Goal: Task Accomplishment & Management: Use online tool/utility

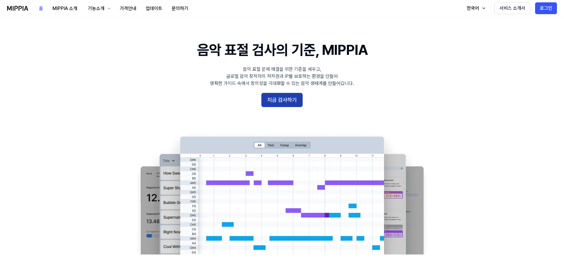
click at [287, 100] on button "지금 검사하기" at bounding box center [282, 100] width 41 height 14
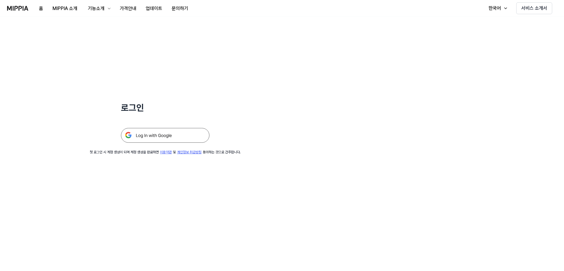
click at [167, 139] on img at bounding box center [165, 135] width 89 height 15
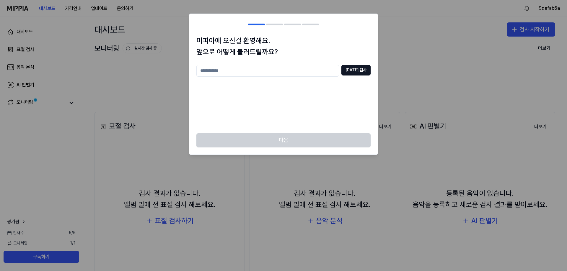
click at [297, 71] on input "text" at bounding box center [267, 71] width 143 height 12
type input "*********"
click at [351, 72] on button "[DATE] 검사" at bounding box center [355, 70] width 29 height 11
drag, startPoint x: 266, startPoint y: 69, endPoint x: 35, endPoint y: 75, distance: 230.9
click at [36, 74] on body "대시보드 가격안내 업데이트 문의하기 9defab6a 대시보드 표절 검사 음악 분석 AI 판별기 모니터링 평가판 검사 [DATE] 모니터링 1 …" at bounding box center [283, 135] width 567 height 271
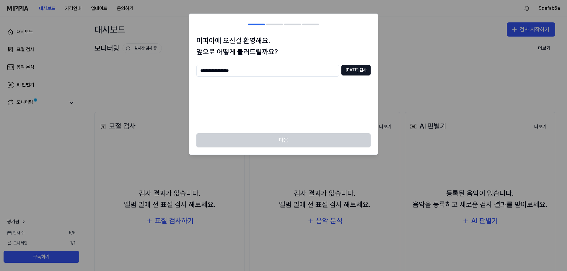
type input "**********"
click at [354, 71] on button "[DATE] 검사" at bounding box center [355, 70] width 29 height 11
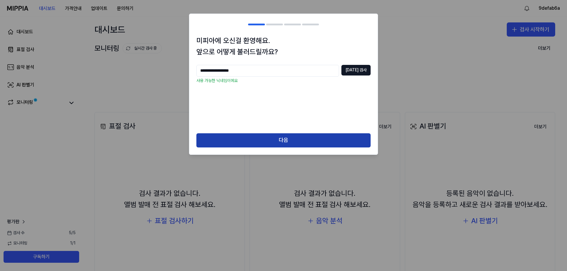
click at [306, 142] on button "다음" at bounding box center [283, 140] width 174 height 14
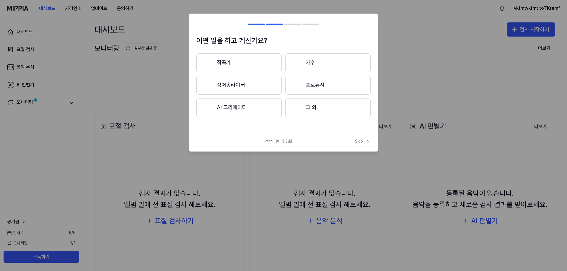
click at [232, 65] on button "작곡가" at bounding box center [238, 62] width 85 height 19
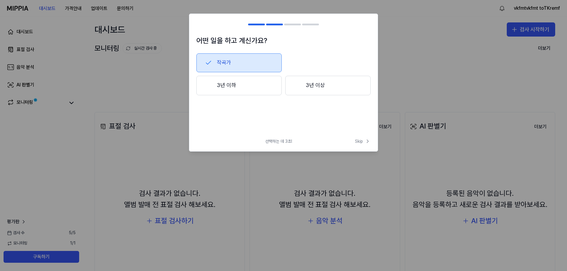
click at [241, 89] on button "3년 이하" at bounding box center [238, 85] width 85 height 19
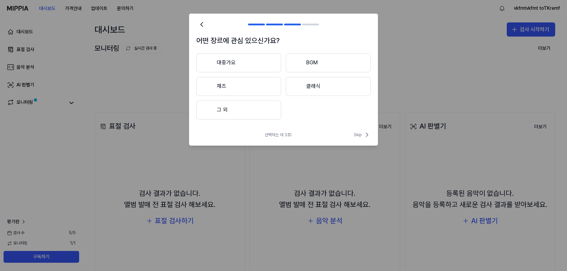
click at [232, 110] on button "그 외" at bounding box center [238, 110] width 85 height 19
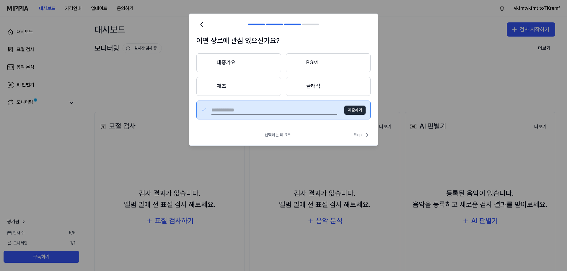
click at [246, 68] on button "대중가요" at bounding box center [238, 62] width 85 height 19
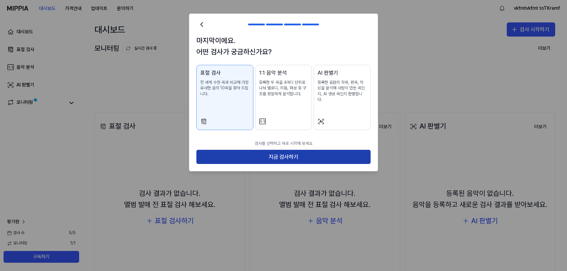
click at [270, 150] on button "지금 검사하기" at bounding box center [283, 157] width 174 height 14
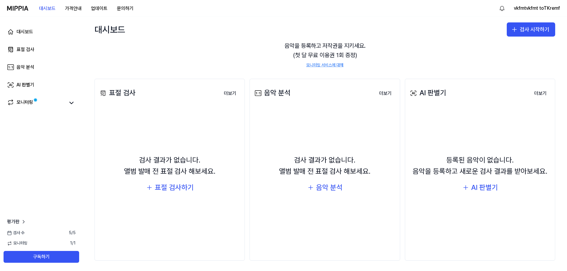
scroll to position [35, 0]
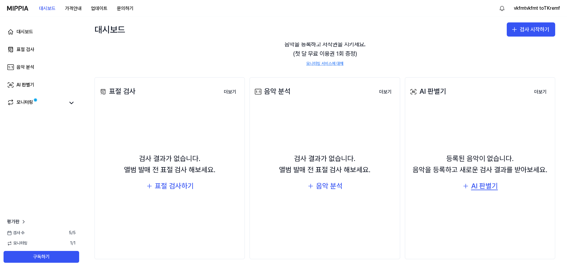
click at [484, 187] on div "AI 판별기" at bounding box center [484, 186] width 27 height 11
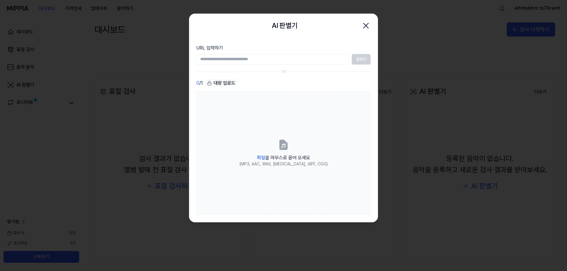
click at [366, 24] on icon "button" at bounding box center [365, 25] width 9 height 9
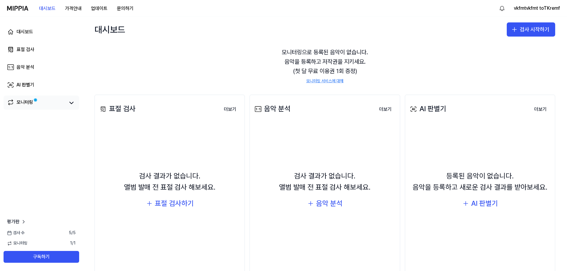
scroll to position [0, 0]
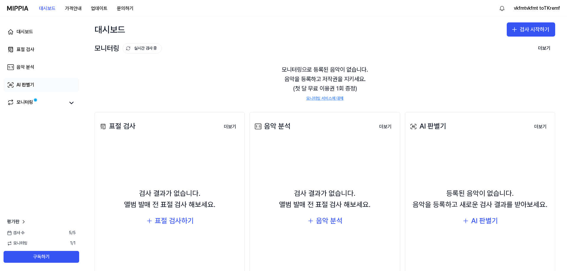
click at [24, 87] on div "AI 판별기" at bounding box center [26, 84] width 18 height 7
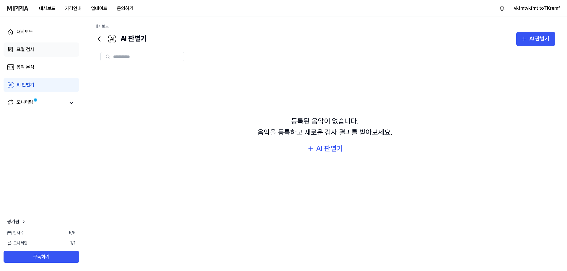
click at [24, 47] on div "표절 검사" at bounding box center [26, 49] width 18 height 7
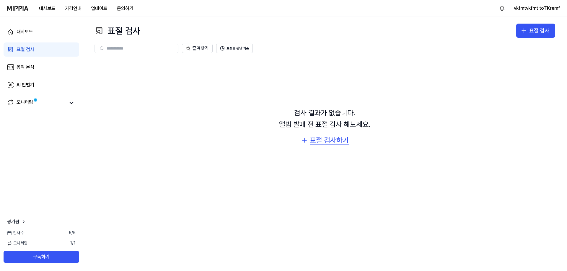
click at [336, 137] on div "표절 검사하기" at bounding box center [329, 140] width 39 height 11
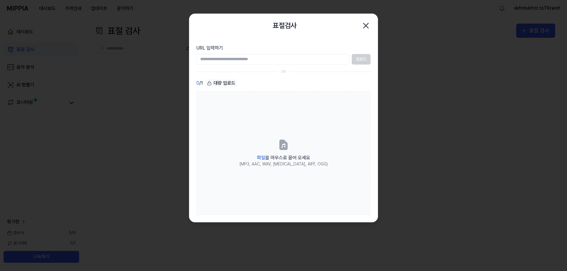
click at [369, 24] on icon "button" at bounding box center [365, 25] width 9 height 9
